Goal: Task Accomplishment & Management: Use online tool/utility

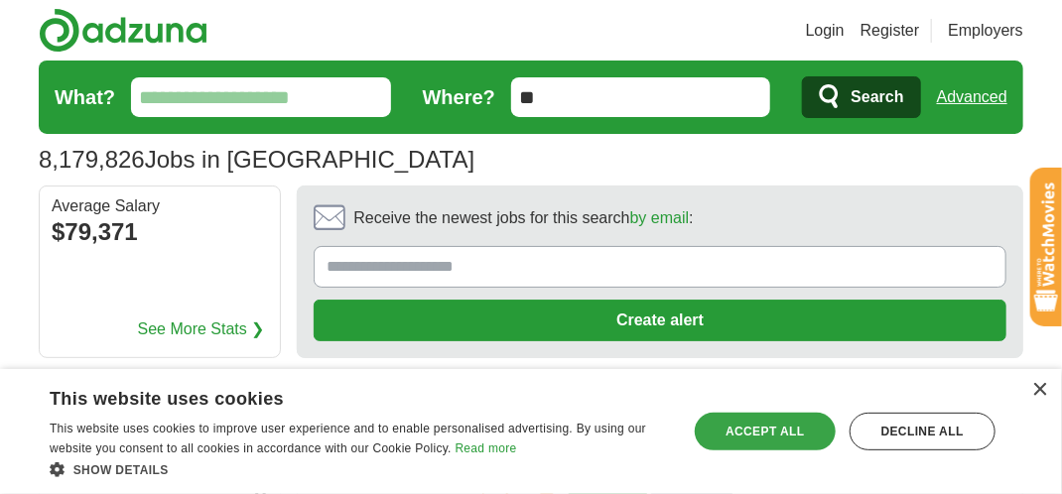
click at [797, 443] on div "Accept all" at bounding box center [765, 432] width 141 height 38
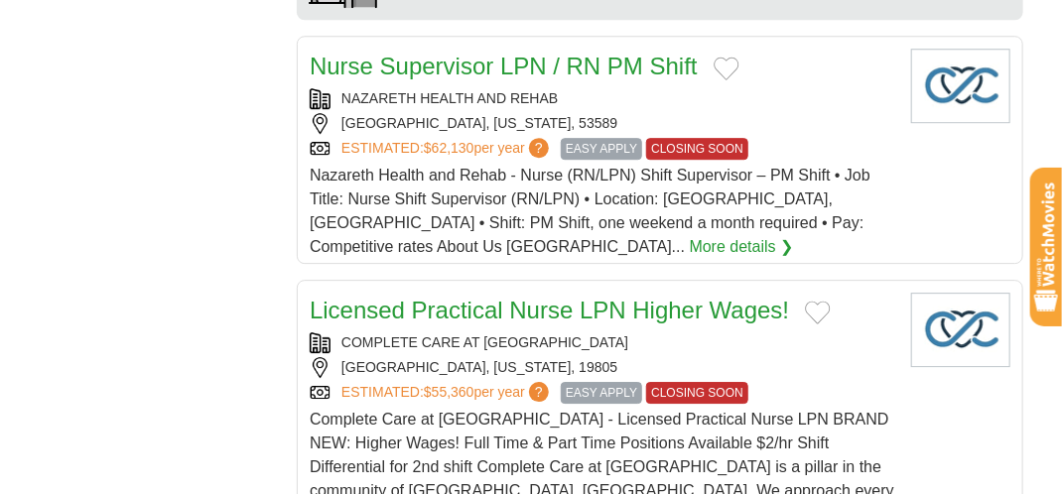
scroll to position [2086, 0]
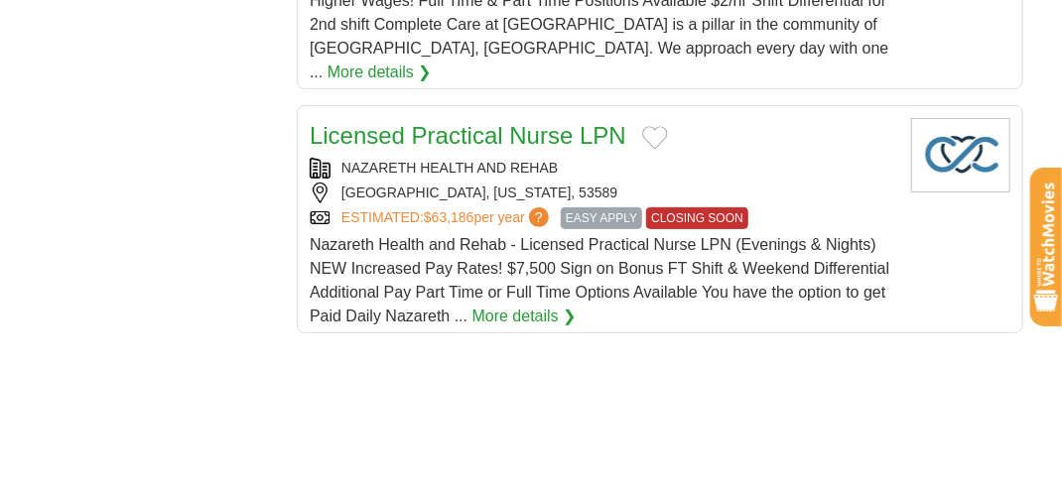
scroll to position [2793, 0]
